Goal: Task Accomplishment & Management: Manage account settings

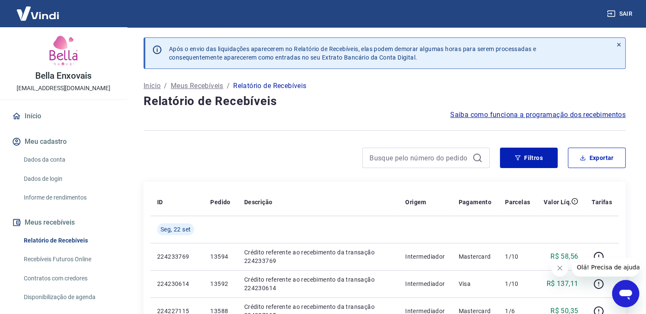
scroll to position [38, 0]
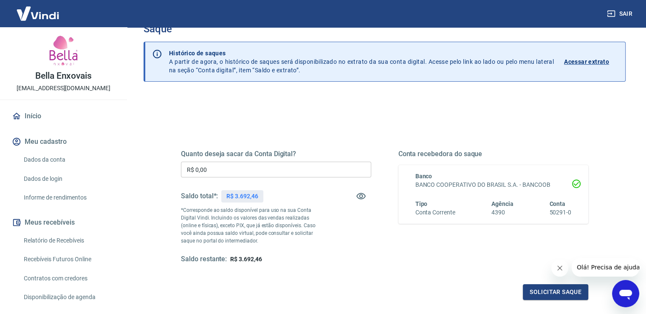
scroll to position [22, 0]
